Goal: Find specific page/section: Find specific page/section

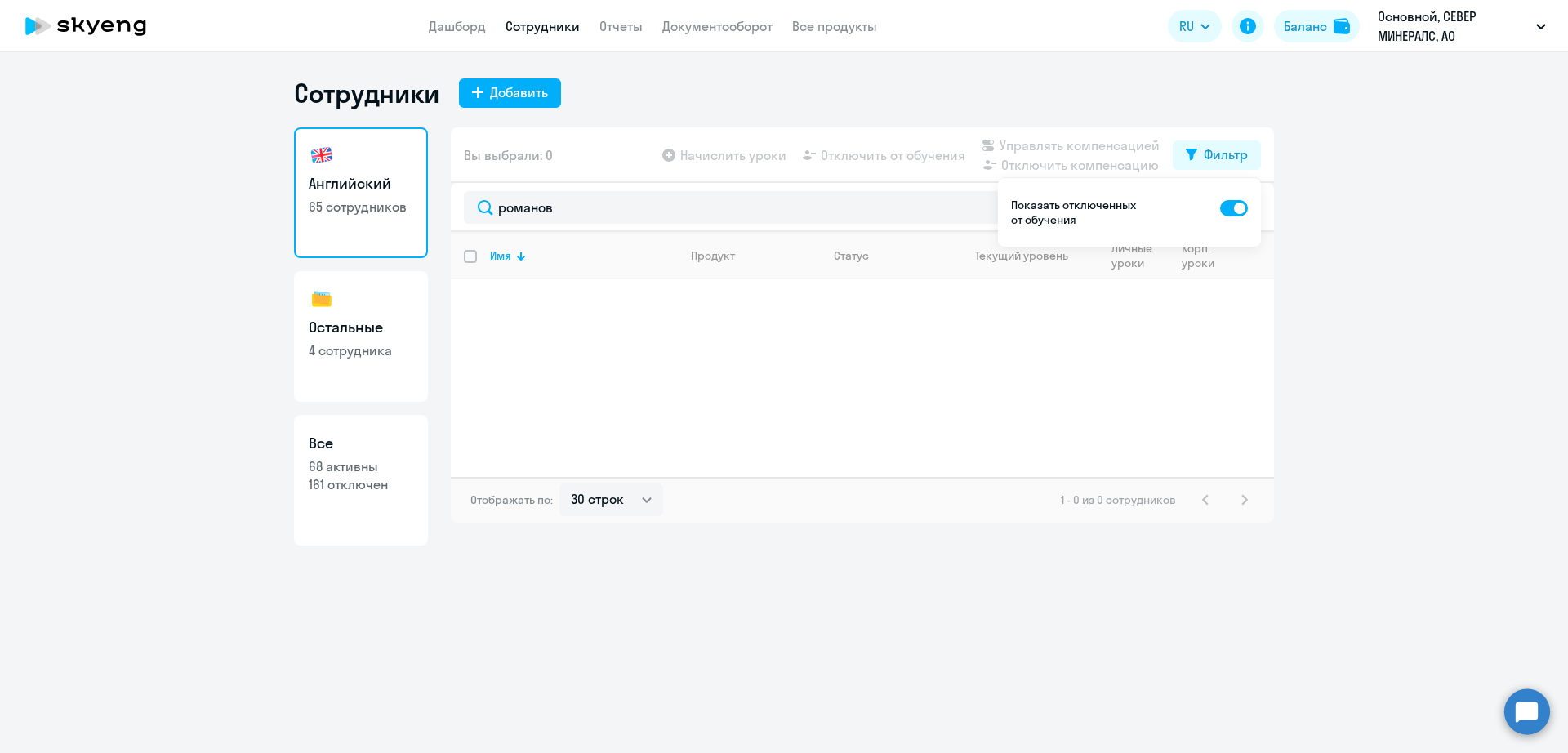
select select "30"
type input "лабути"
click at [1051, 644] on div "Сотрудники Добавить Английский 65 сотрудников Остальные 4 сотрудника Все 68 акт…" at bounding box center [784, 403] width 1568 height 701
click at [1386, 581] on div "Сотрудники Добавить Английский 65 сотрудников Остальные 4 сотрудника Все 68 акт…" at bounding box center [784, 403] width 1568 height 701
drag, startPoint x: 886, startPoint y: 600, endPoint x: 704, endPoint y: 655, distance: 190.1
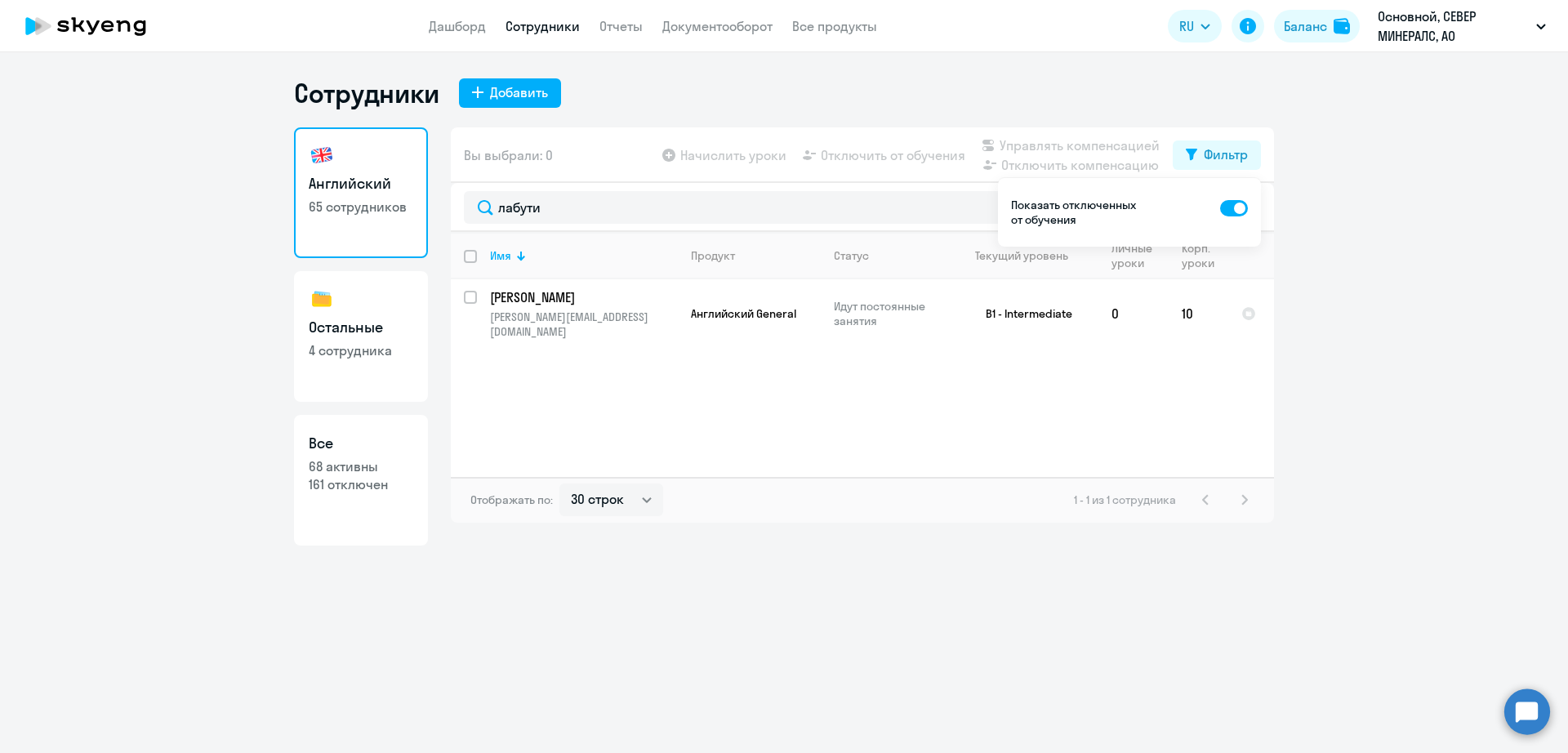
click at [704, 655] on div "Сотрудники Добавить Английский 65 сотрудников Остальные 4 сотрудника Все 68 акт…" at bounding box center [784, 403] width 1568 height 701
click at [694, 619] on div "Сотрудники Добавить Английский 65 сотрудников Остальные 4 сотрудника Все 68 акт…" at bounding box center [784, 403] width 1568 height 701
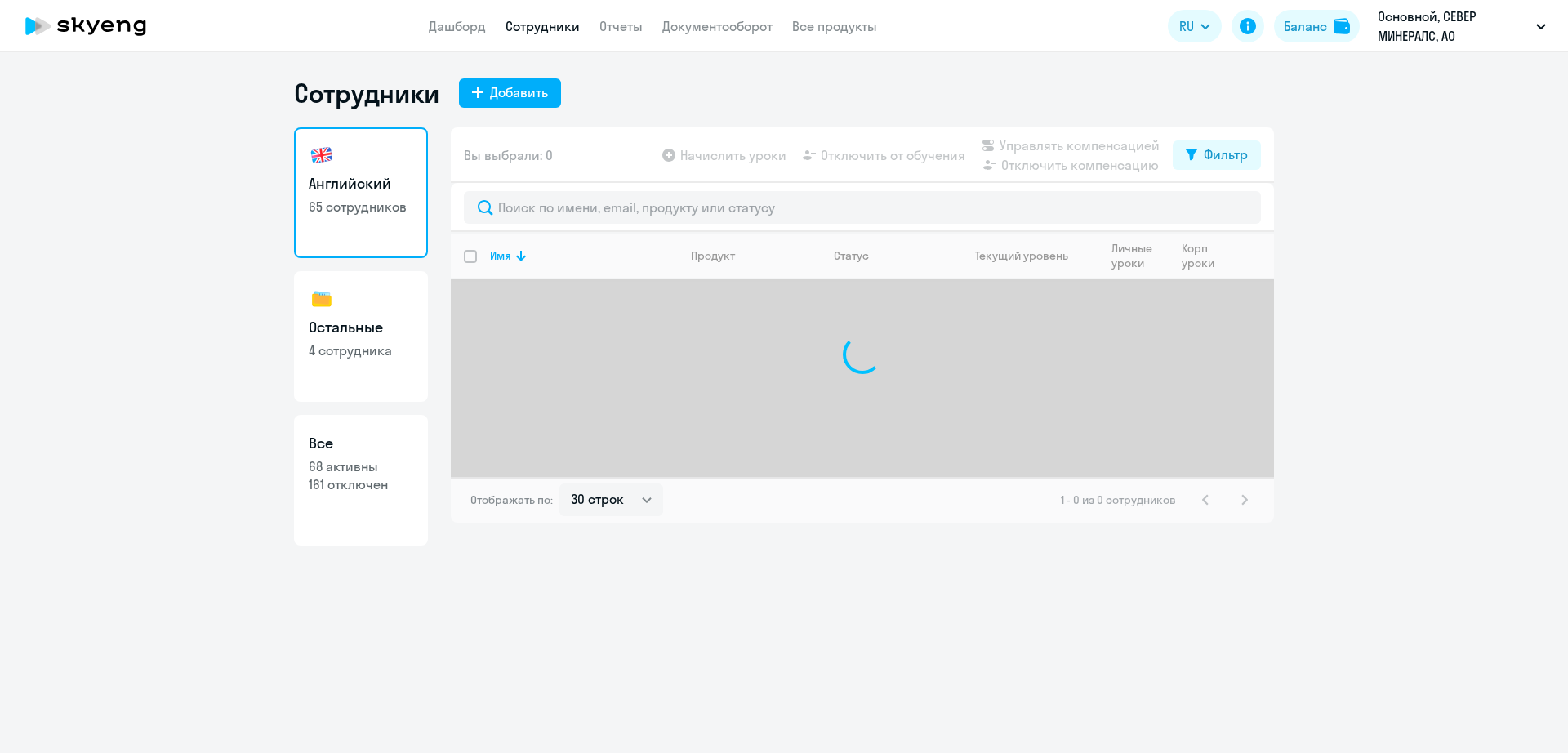
select select "30"
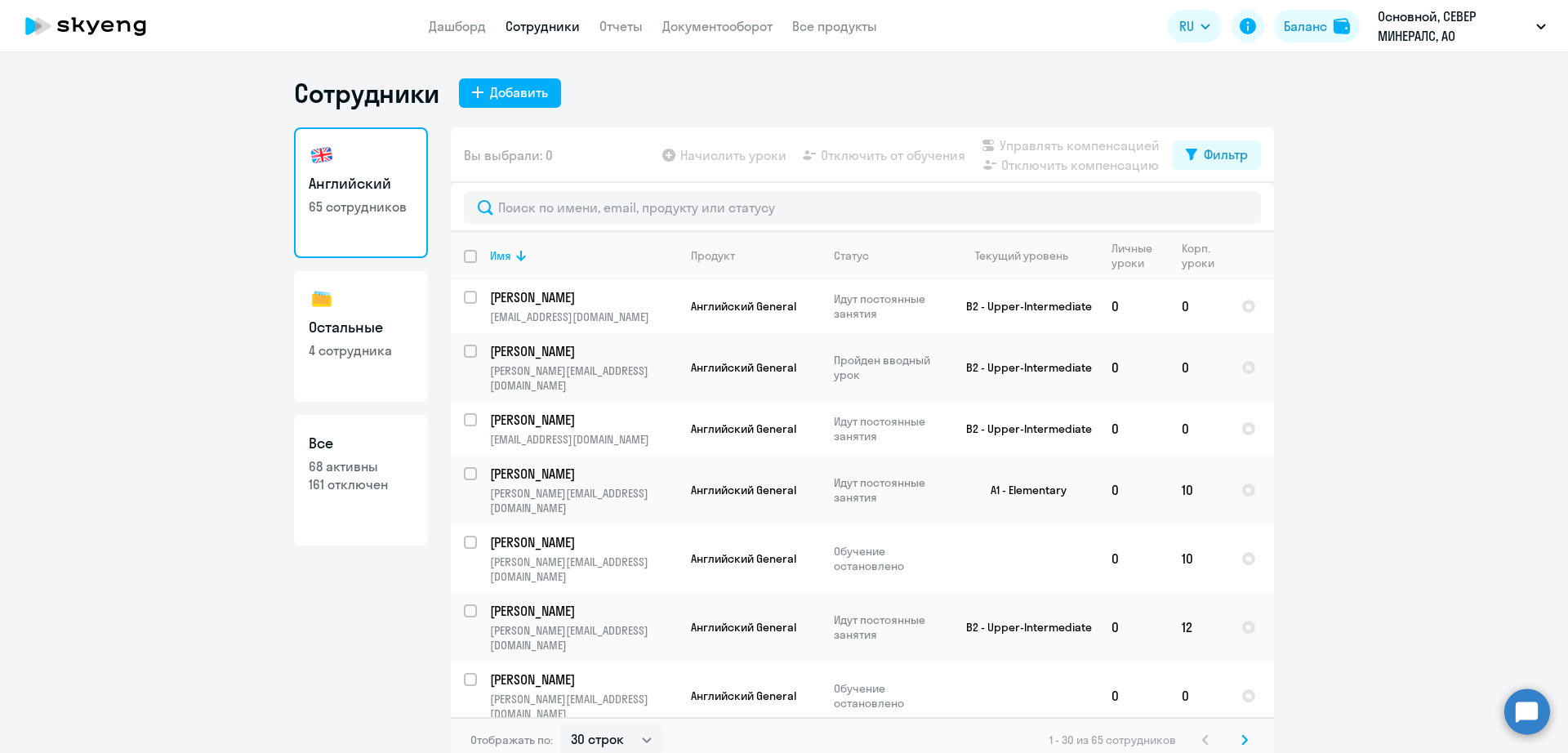
click at [125, 321] on ng-component "Сотрудники Добавить Английский 65 сотрудников Остальные 4 сотрудника Все 68 акт…" at bounding box center [784, 419] width 1568 height 686
click at [97, 413] on ng-component "Сотрудники Добавить Английский 65 сотрудников Остальные 4 сотрудника Все 68 акт…" at bounding box center [784, 419] width 1568 height 686
click at [1433, 429] on ng-component "Сотрудники Добавить Английский 65 сотрудников Остальные 4 сотрудника Все 68 акт…" at bounding box center [784, 419] width 1568 height 686
click at [144, 251] on ng-component "Сотрудники Добавить Английский 65 сотрудников Остальные 4 сотрудника Все 68 акт…" at bounding box center [784, 419] width 1568 height 686
drag, startPoint x: 189, startPoint y: 446, endPoint x: 183, endPoint y: 430, distance: 17.1
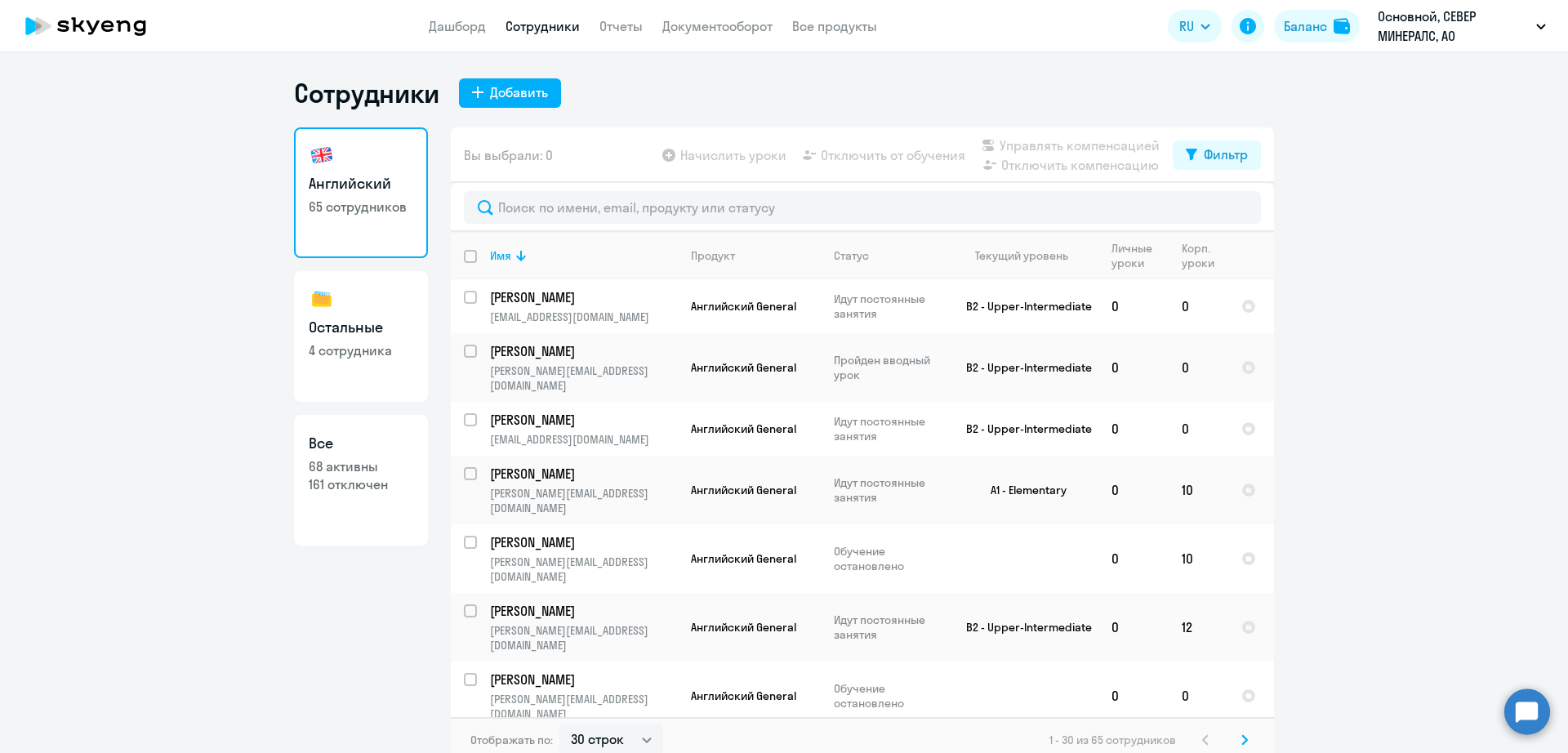
click at [190, 445] on ng-component "Сотрудники Добавить Английский 65 сотрудников Остальные 4 сотрудника Все 68 акт…" at bounding box center [784, 419] width 1568 height 686
select select "30"
click at [1397, 662] on ng-component "Сотрудники Добавить Английский 65 сотрудников Остальные 4 сотрудника Все 68 акт…" at bounding box center [784, 419] width 1568 height 686
select select "30"
